Goal: Task Accomplishment & Management: Manage account settings

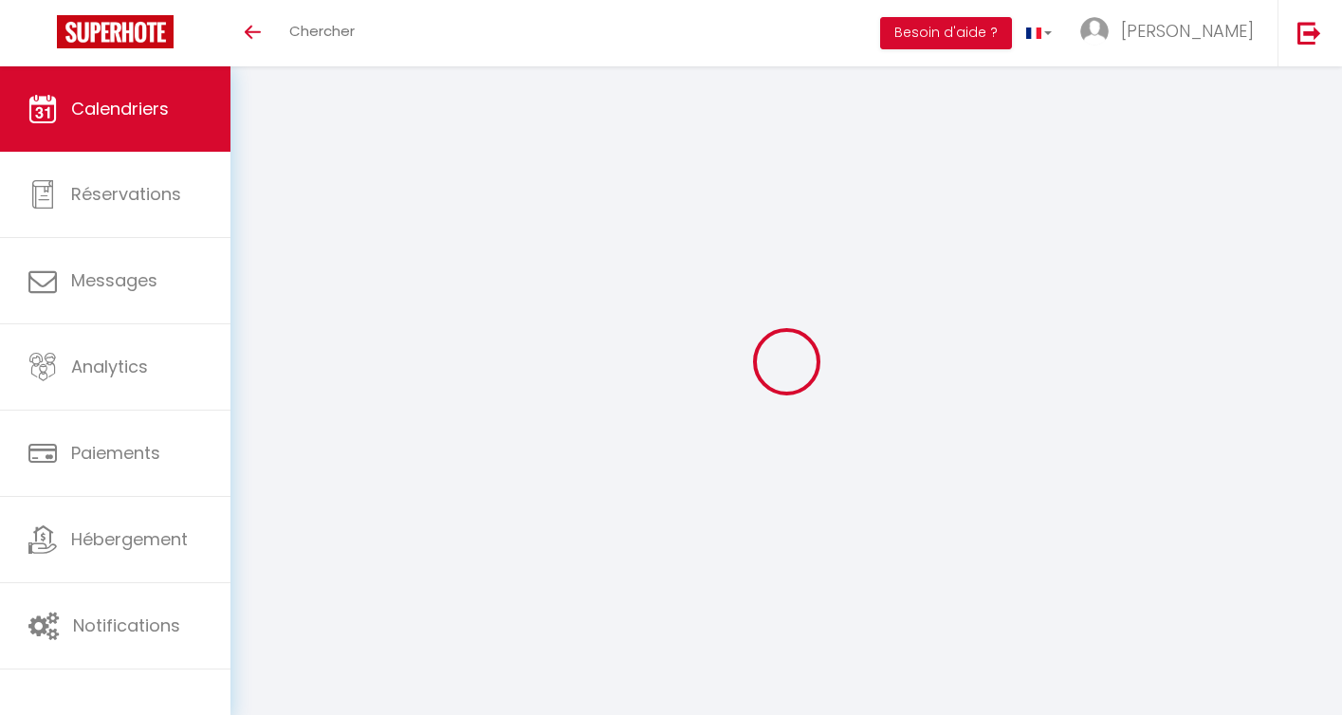
select select
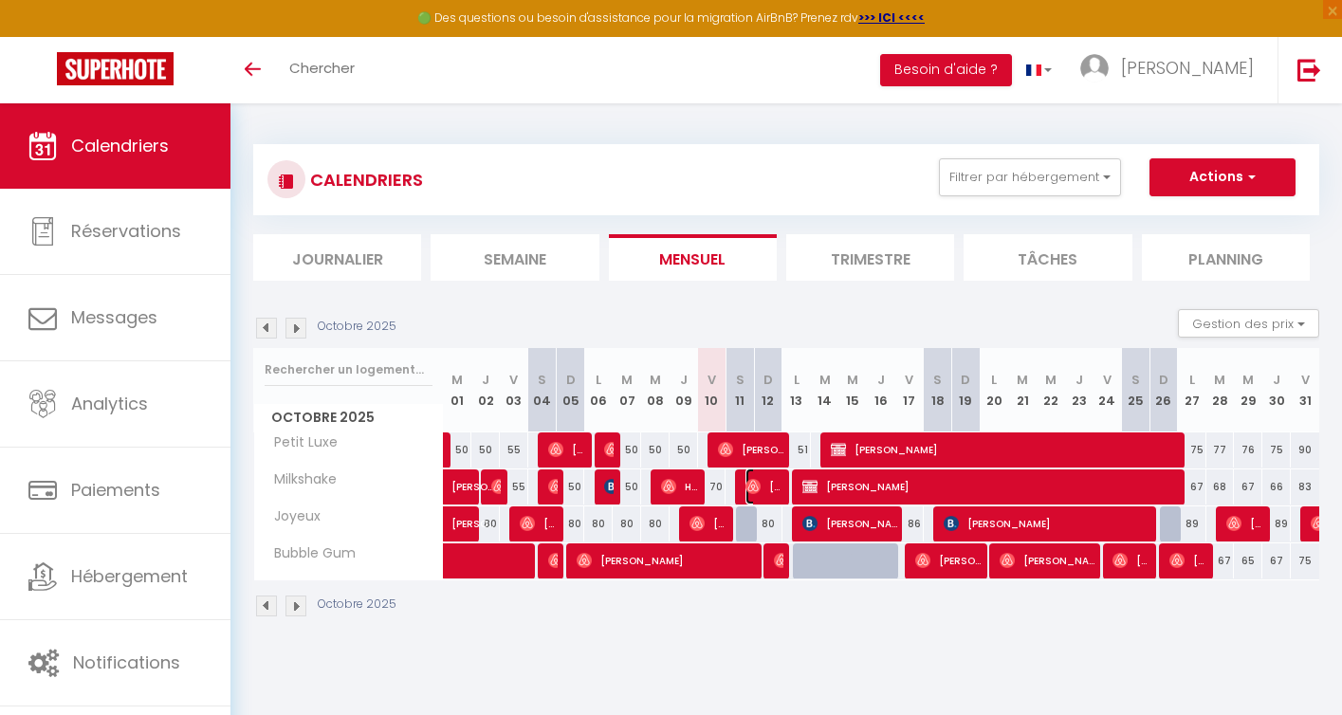
click at [757, 489] on img at bounding box center [752, 486] width 15 height 15
select select "OK"
select select "0"
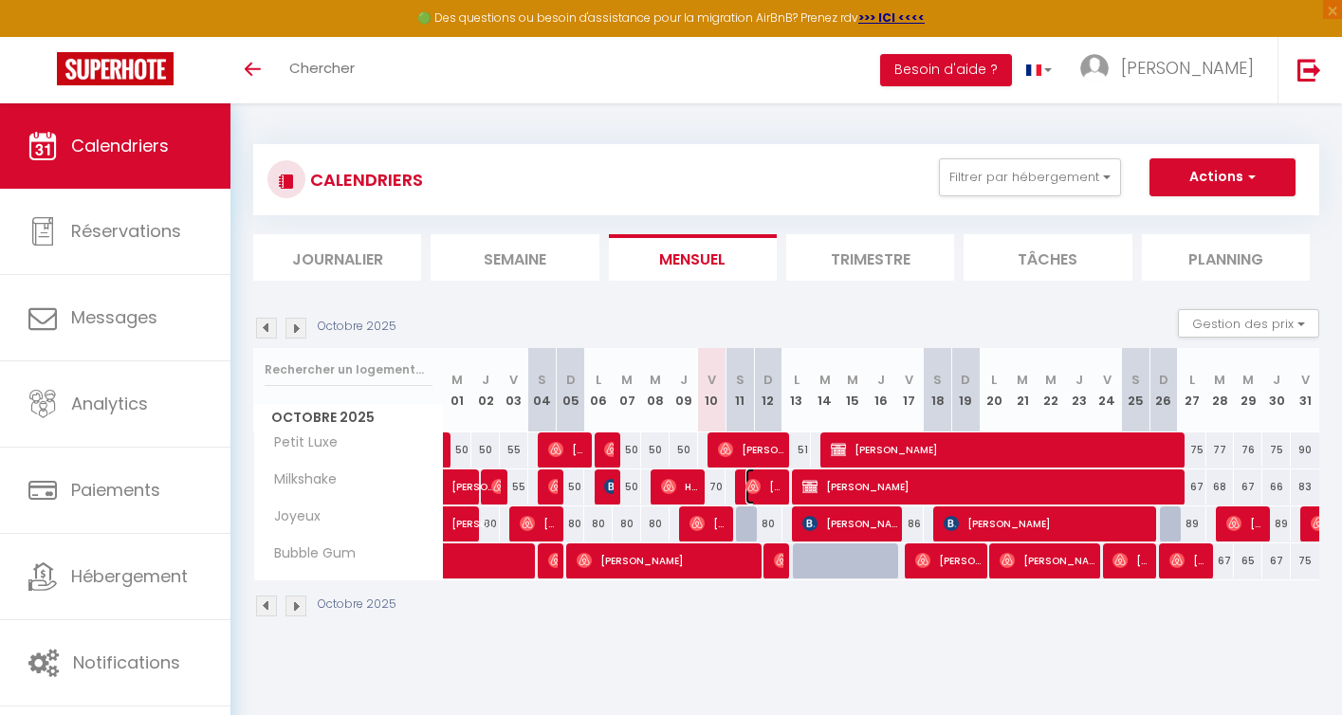
select select "1"
select select
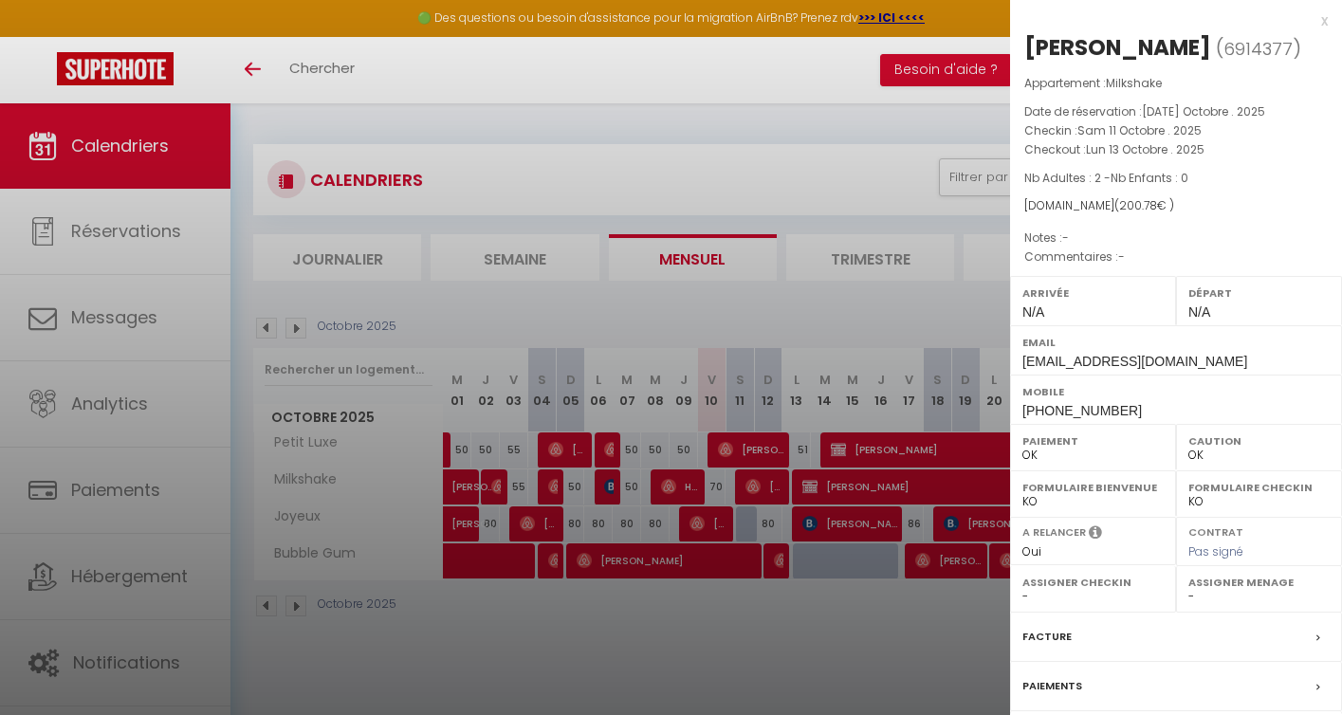
click at [734, 648] on div at bounding box center [671, 357] width 1342 height 715
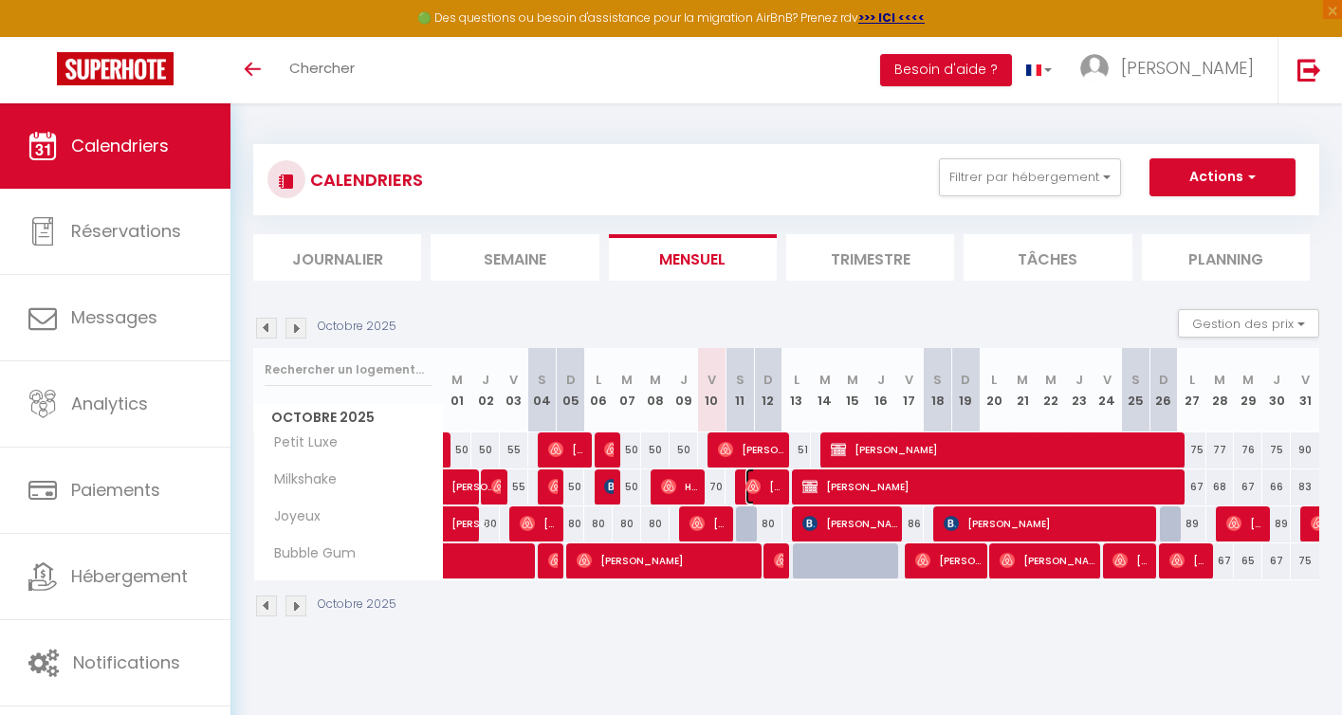
click at [761, 487] on span "[PERSON_NAME]" at bounding box center [764, 486] width 38 height 36
select select "OK"
select select "0"
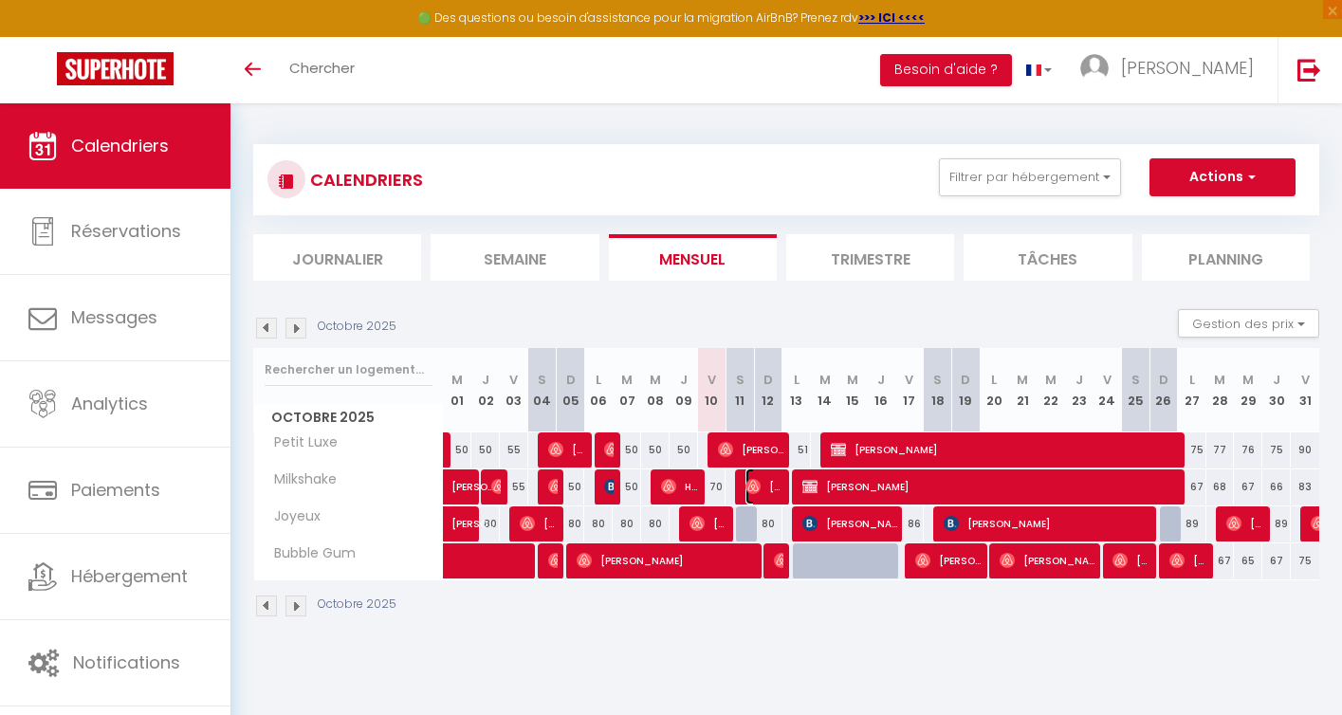
select select "1"
select select
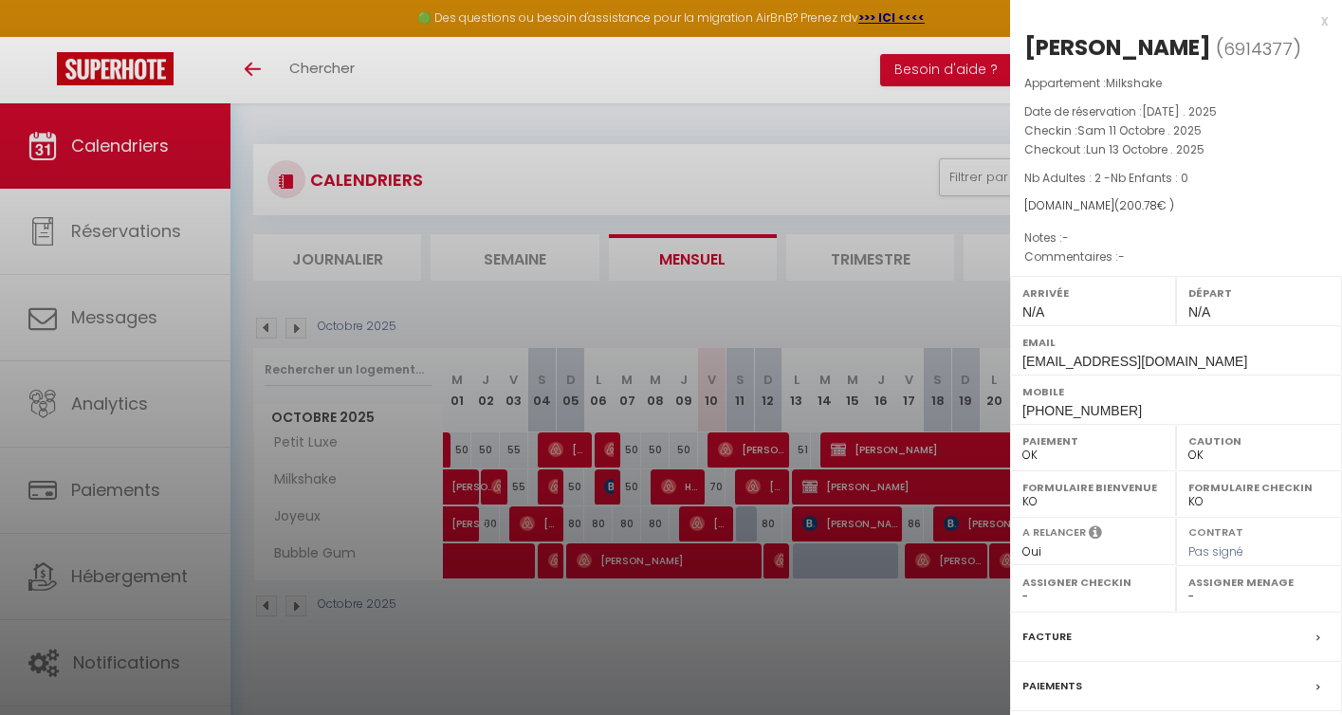
click at [716, 647] on div at bounding box center [671, 357] width 1342 height 715
